Goal: Navigation & Orientation: Find specific page/section

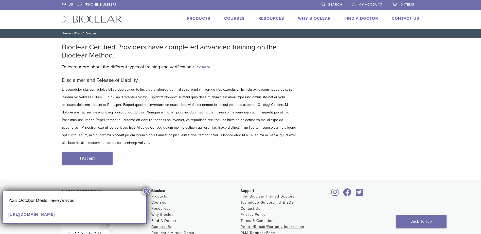
click at [369, 17] on link "Find A Doctor" at bounding box center [361, 18] width 34 height 5
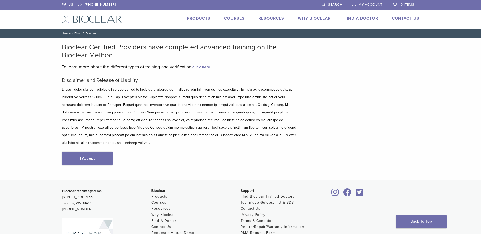
click at [353, 19] on link "Find A Doctor" at bounding box center [361, 18] width 34 height 5
click at [88, 152] on link "I Accept" at bounding box center [87, 158] width 51 height 13
